Goal: Task Accomplishment & Management: Use online tool/utility

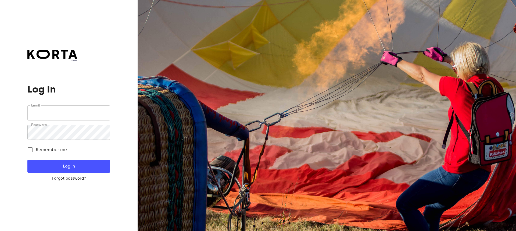
type input "[EMAIL_ADDRESS][DOMAIN_NAME]"
click at [87, 166] on span "Log In" at bounding box center [68, 166] width 65 height 7
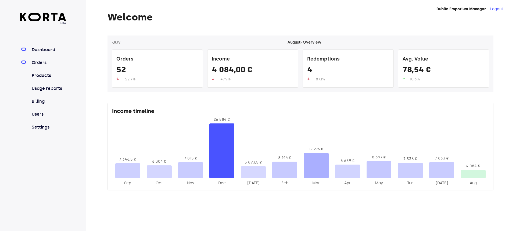
click at [38, 66] on link "Orders" at bounding box center [49, 62] width 36 height 6
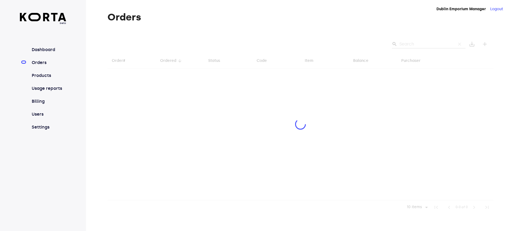
click at [405, 43] on div at bounding box center [300, 124] width 386 height 179
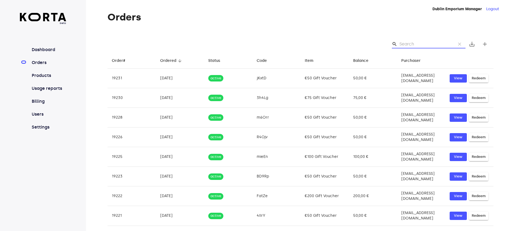
click at [407, 44] on input "Search" at bounding box center [425, 44] width 52 height 9
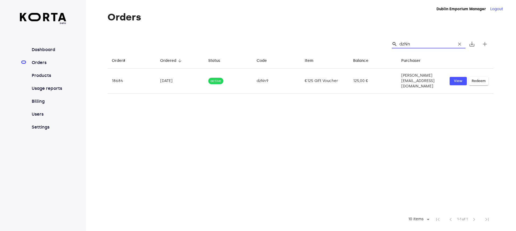
type input "dzNn9"
drag, startPoint x: 418, startPoint y: 42, endPoint x: 394, endPoint y: 40, distance: 23.5
click at [394, 40] on div "search dzNn9 clear" at bounding box center [429, 44] width 74 height 9
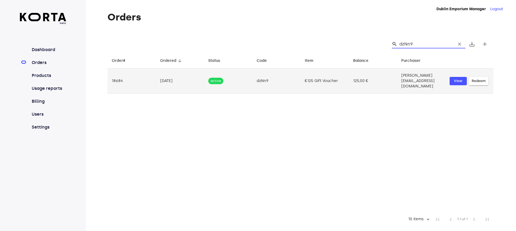
click at [481, 78] on span "Redeem" at bounding box center [479, 81] width 14 height 6
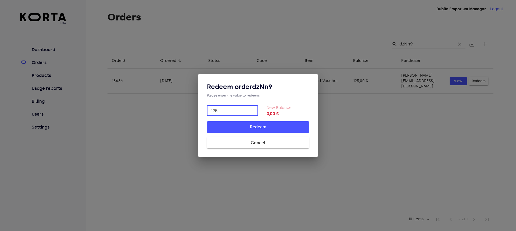
type input "125"
click at [291, 128] on span "Redeem" at bounding box center [258, 126] width 85 height 7
